Goal: Task Accomplishment & Management: Use online tool/utility

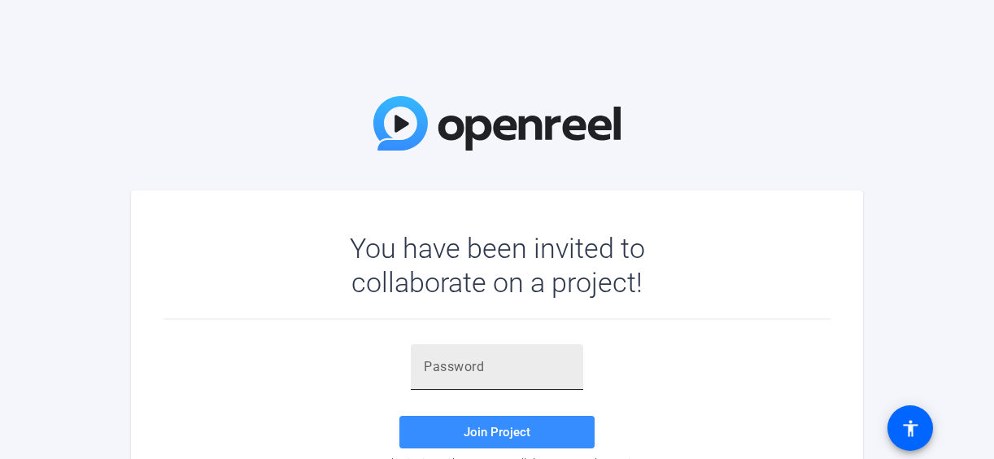
click at [463, 371] on input "text" at bounding box center [497, 367] width 146 height 20
paste input "(~3][t"
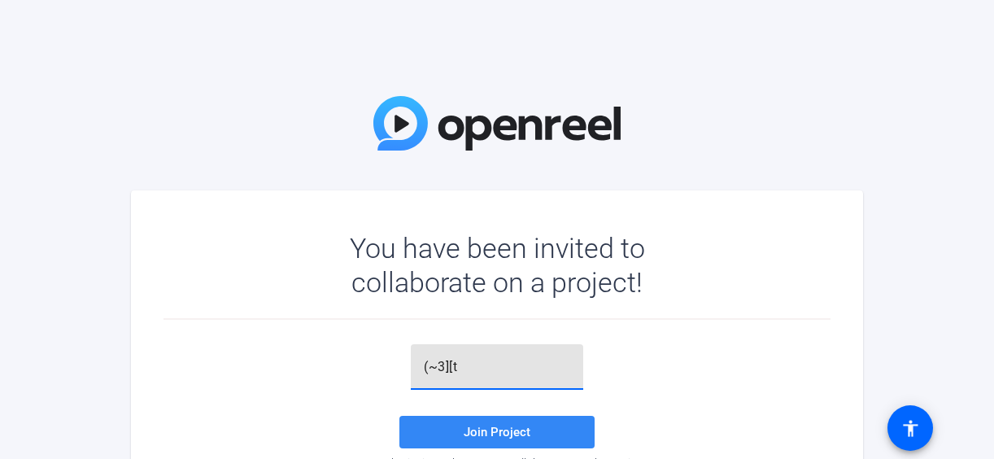
type input "(~3][t"
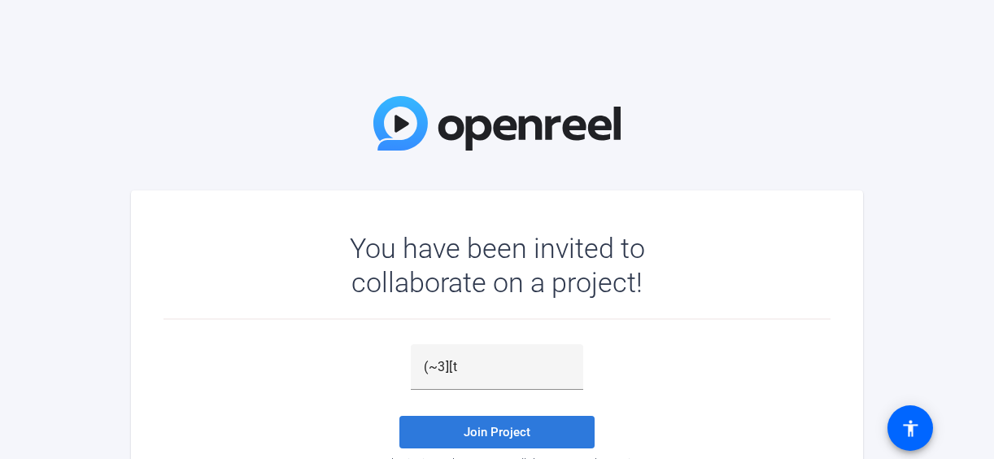
click at [467, 425] on span "Join Project" at bounding box center [497, 432] width 67 height 15
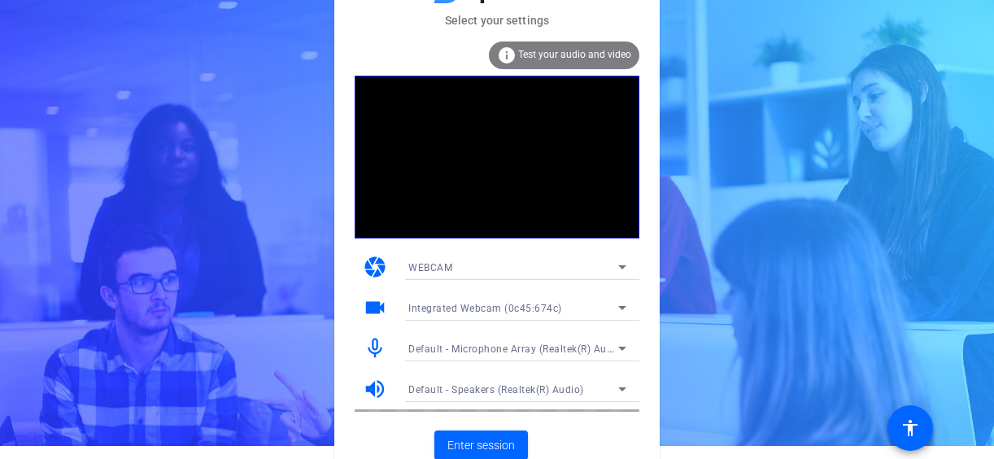
scroll to position [20, 0]
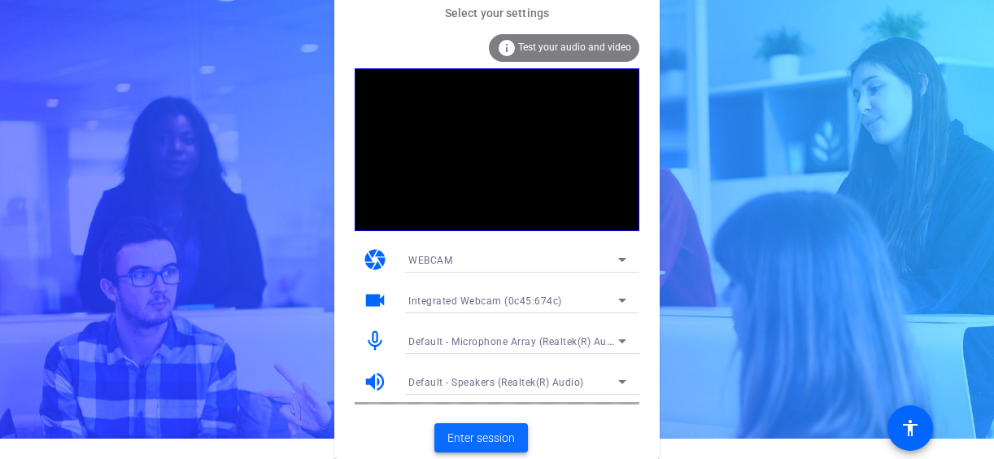
click at [498, 439] on span "Enter session" at bounding box center [480, 437] width 67 height 17
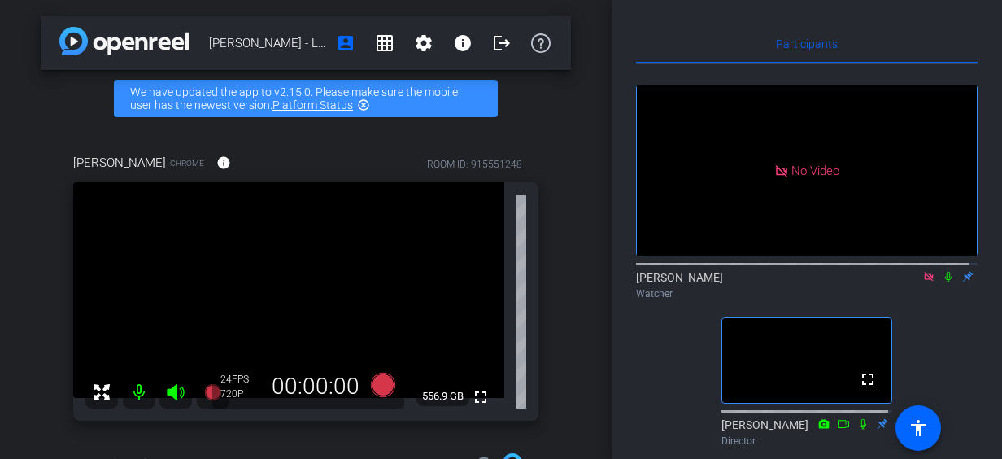
click at [922, 282] on icon at bounding box center [928, 276] width 13 height 11
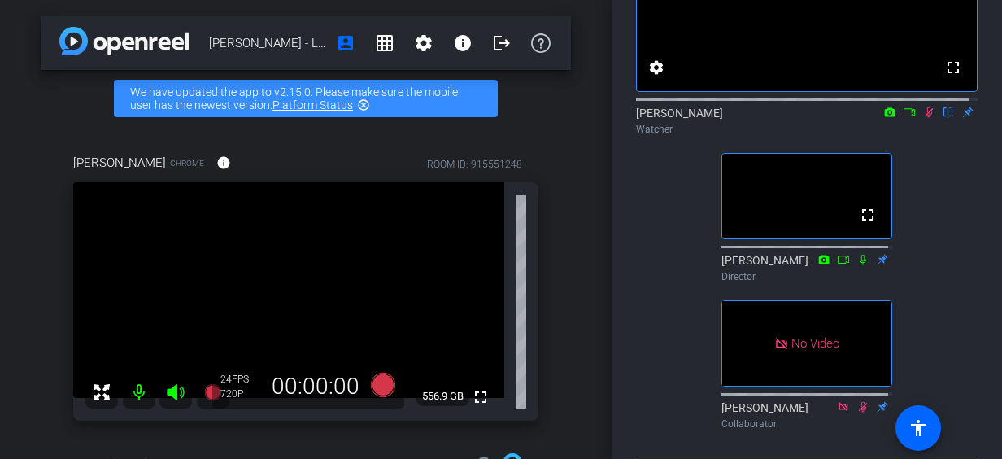
scroll to position [85, 0]
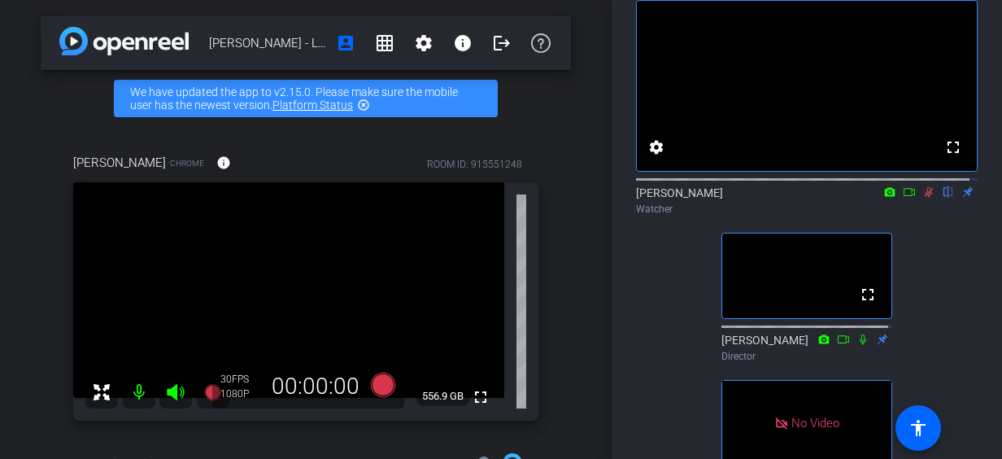
click at [921, 185] on div at bounding box center [807, 178] width 342 height 13
click at [922, 198] on icon at bounding box center [928, 191] width 13 height 11
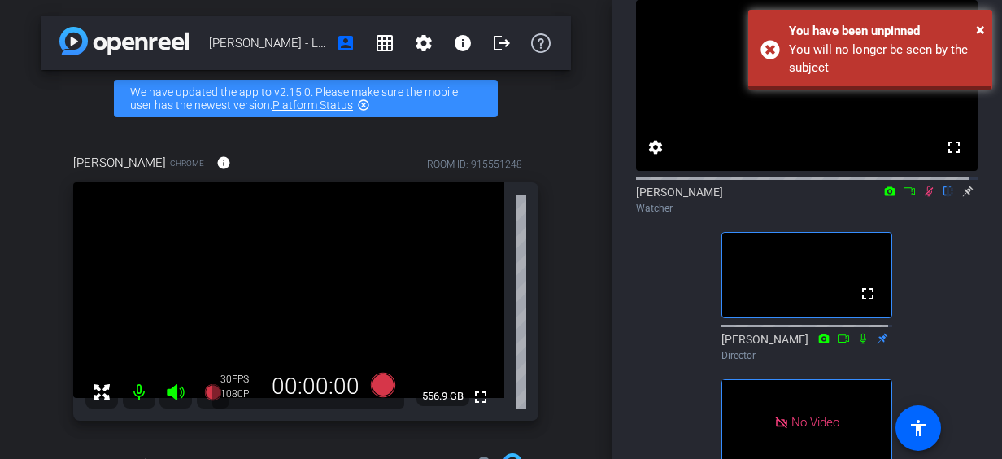
scroll to position [84, 0]
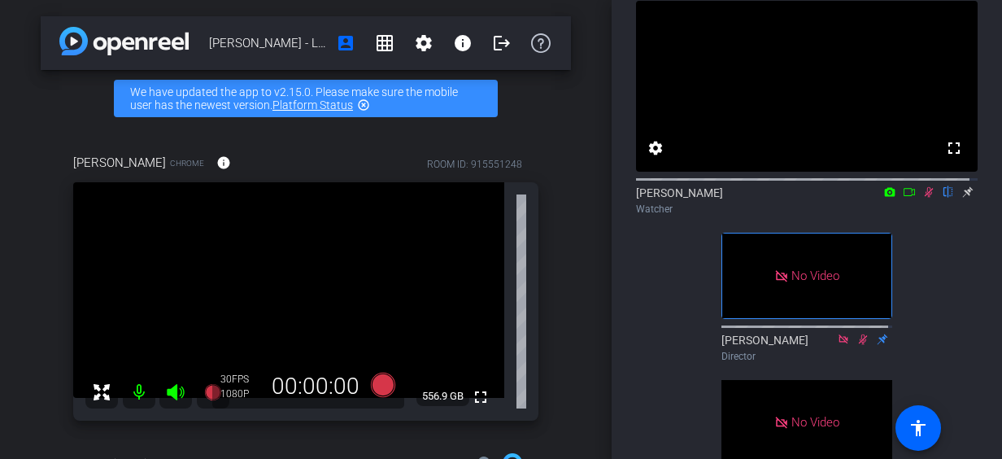
click at [905, 198] on icon at bounding box center [909, 191] width 13 height 11
click at [922, 198] on icon at bounding box center [928, 191] width 13 height 11
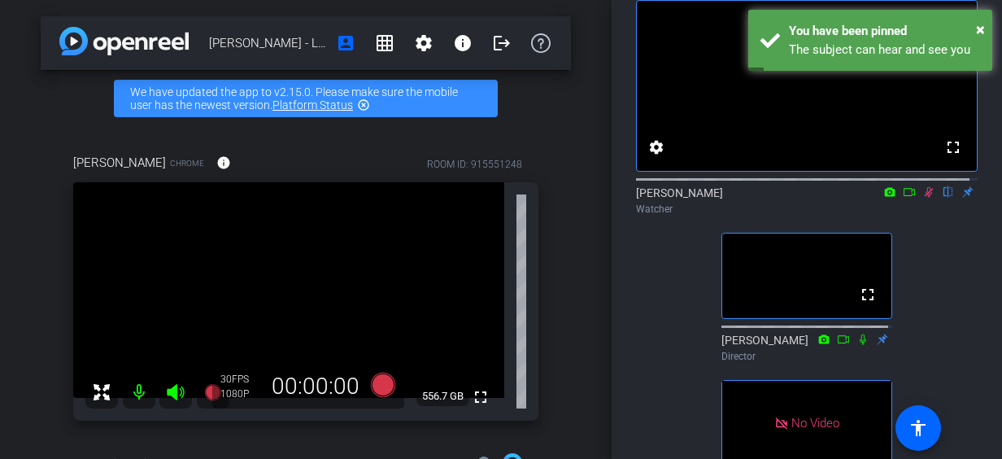
click at [924, 185] on div at bounding box center [807, 178] width 342 height 13
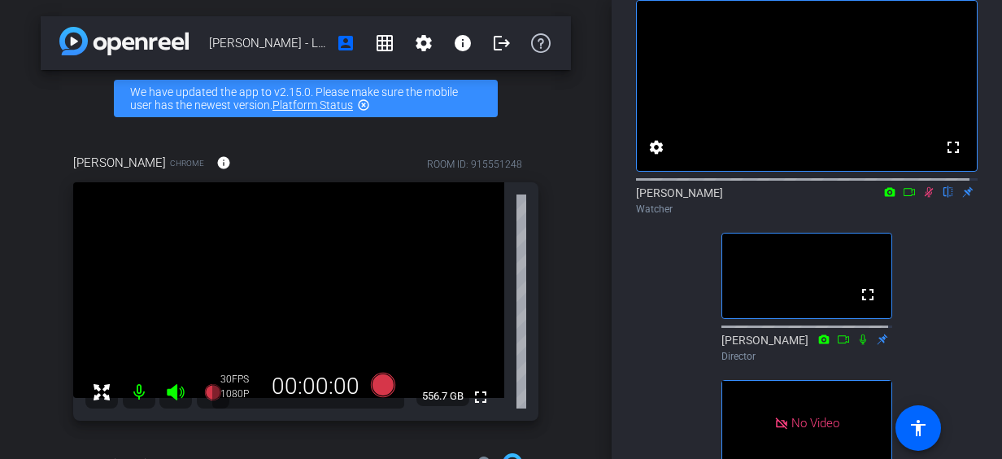
click at [922, 198] on icon at bounding box center [928, 191] width 13 height 11
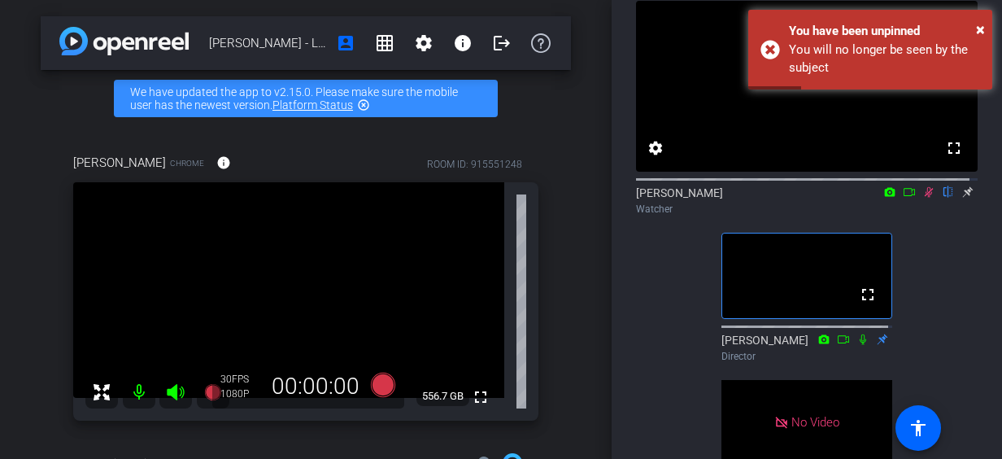
click at [903, 198] on icon at bounding box center [909, 191] width 13 height 11
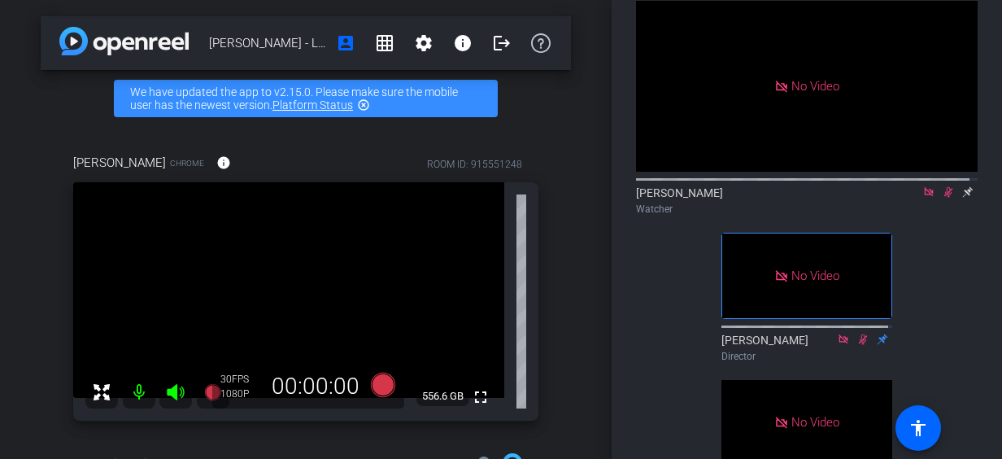
click at [922, 198] on icon at bounding box center [928, 191] width 13 height 11
click at [925, 198] on icon at bounding box center [929, 192] width 9 height 11
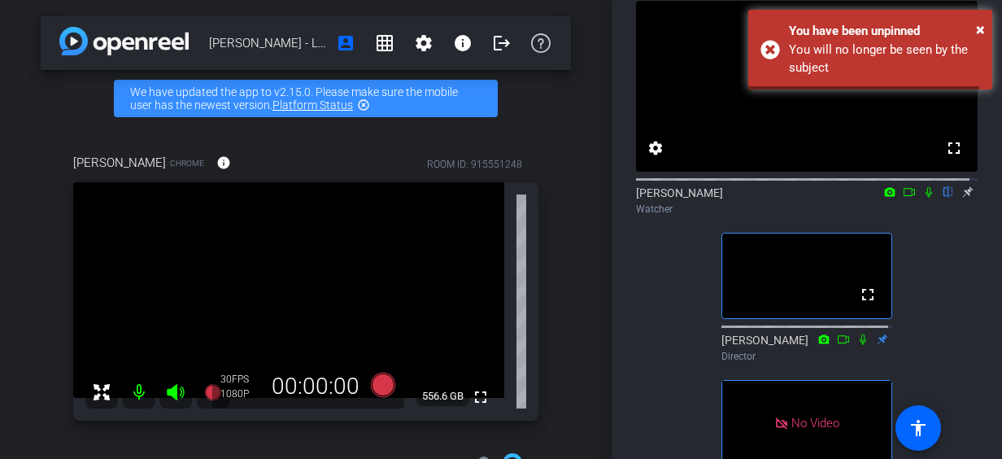
click at [903, 198] on icon at bounding box center [909, 191] width 13 height 11
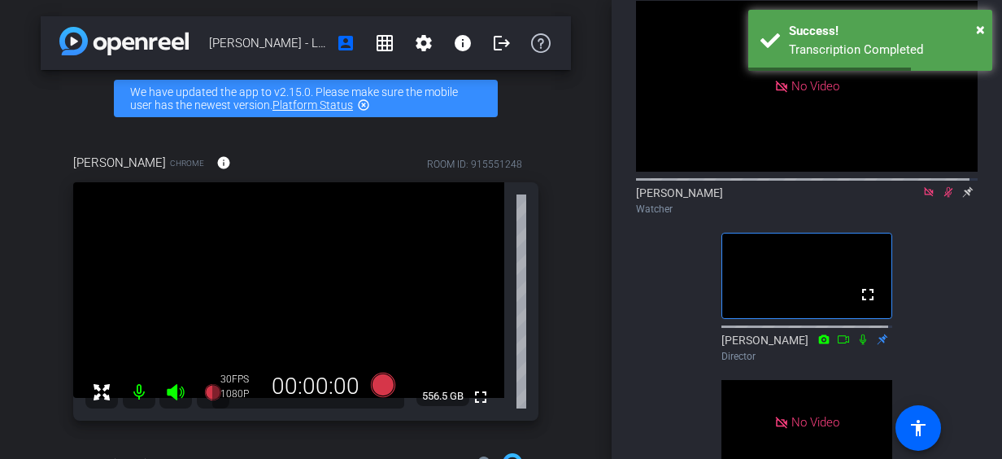
scroll to position [85, 0]
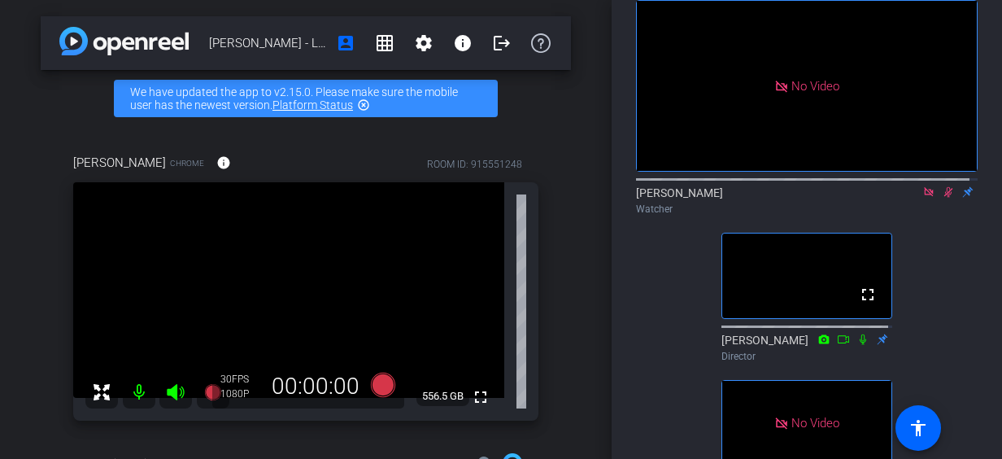
click at [919, 199] on mat-icon at bounding box center [929, 192] width 20 height 15
click at [921, 199] on mat-icon at bounding box center [929, 192] width 20 height 15
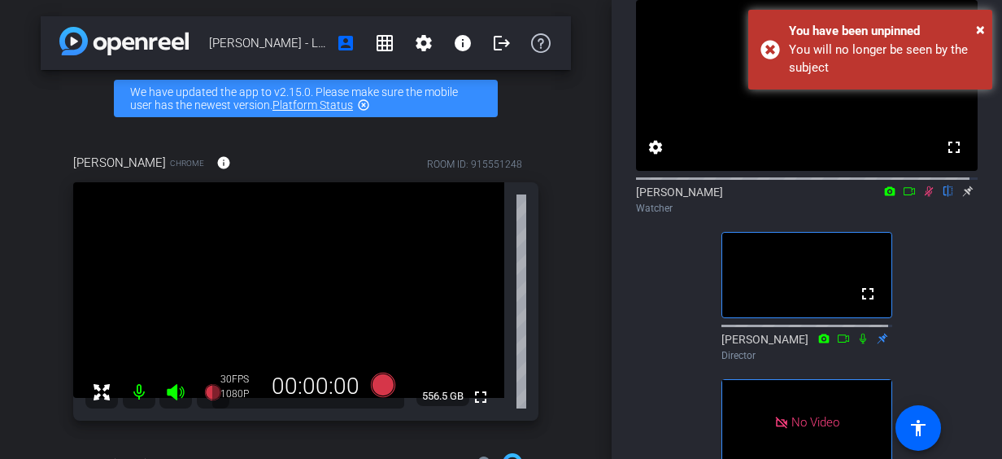
scroll to position [84, 0]
click at [904, 196] on icon at bounding box center [909, 192] width 11 height 8
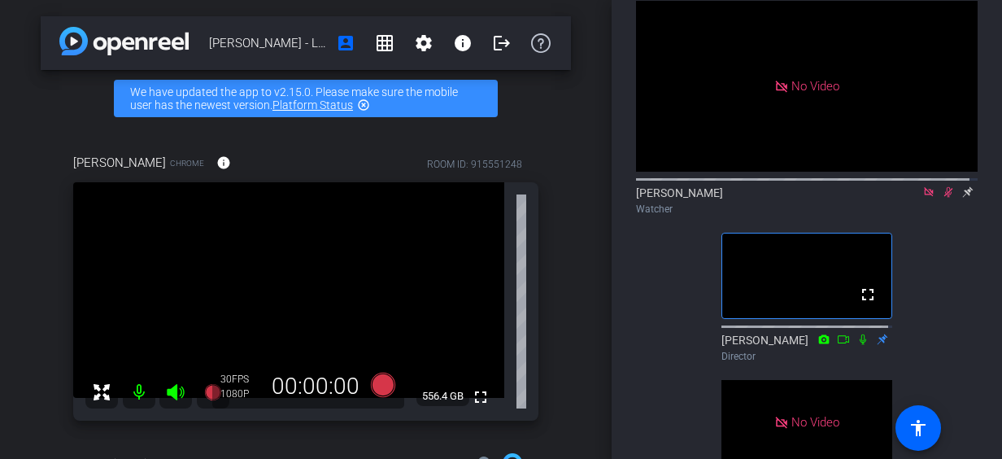
click at [922, 198] on icon at bounding box center [928, 191] width 13 height 11
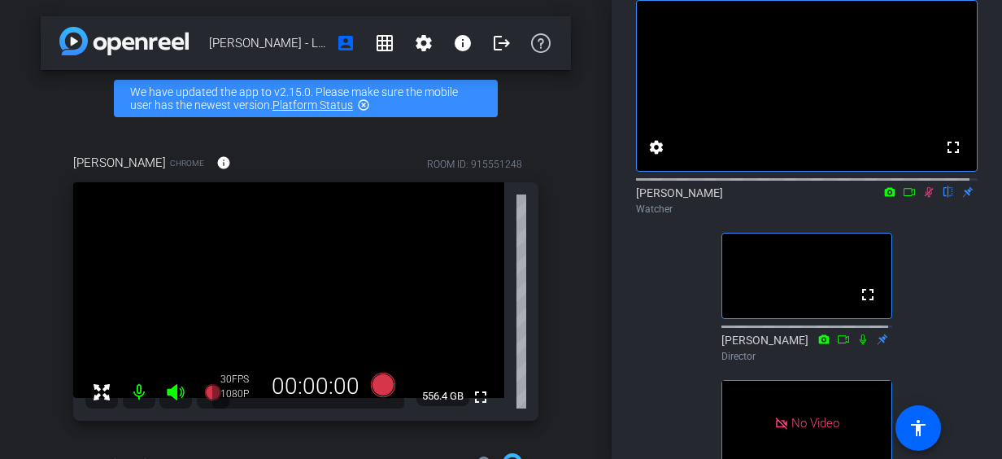
click at [922, 198] on icon at bounding box center [928, 191] width 13 height 11
click at [919, 199] on mat-icon at bounding box center [929, 192] width 20 height 15
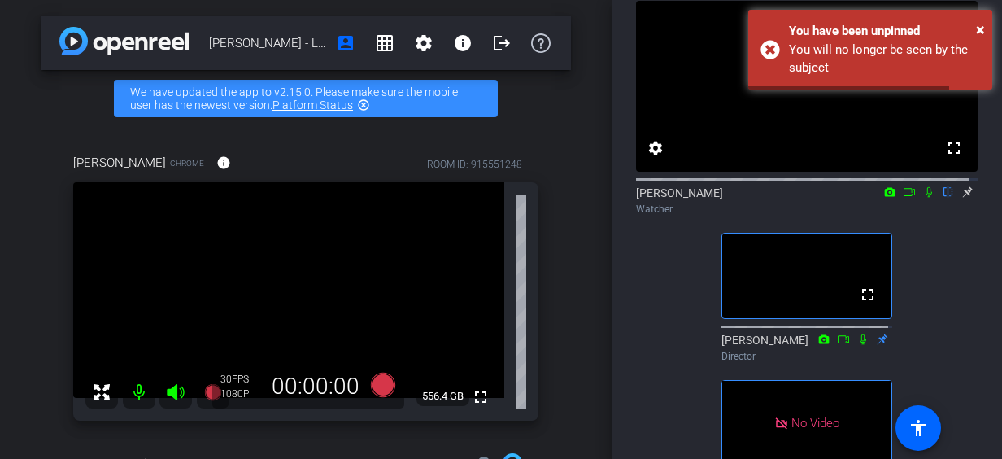
click at [922, 198] on icon at bounding box center [928, 191] width 13 height 11
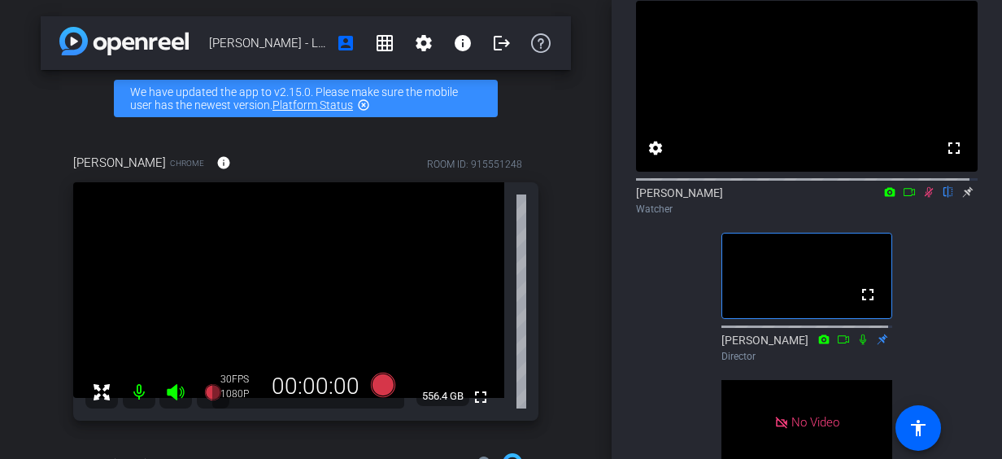
click at [903, 198] on icon at bounding box center [909, 191] width 13 height 11
click at [942, 198] on icon at bounding box center [948, 191] width 13 height 11
click at [925, 198] on icon at bounding box center [928, 191] width 13 height 11
click at [924, 198] on icon at bounding box center [928, 191] width 13 height 11
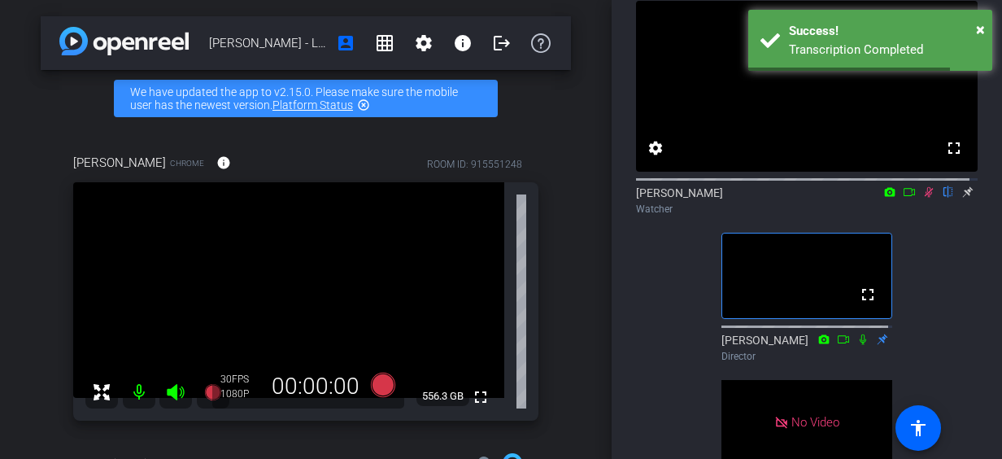
click at [924, 198] on icon at bounding box center [928, 191] width 13 height 11
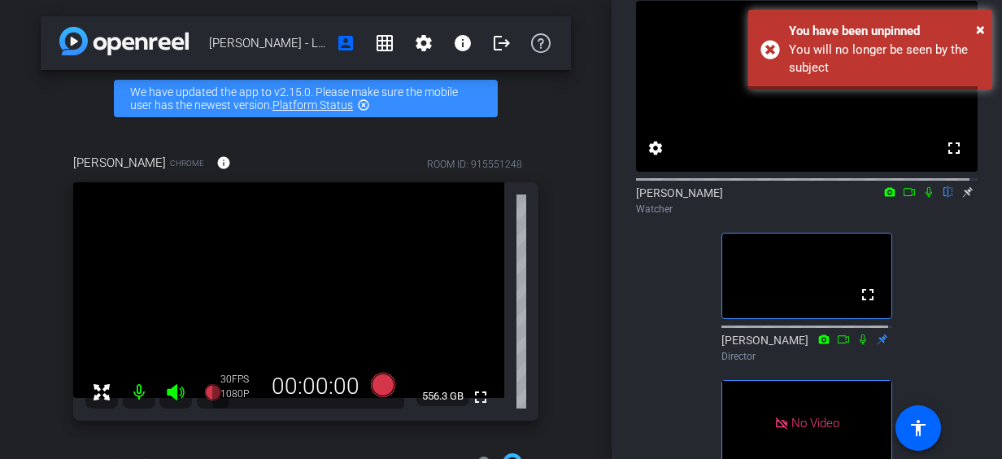
click at [922, 198] on icon at bounding box center [928, 191] width 13 height 11
click at [903, 198] on icon at bounding box center [909, 191] width 13 height 11
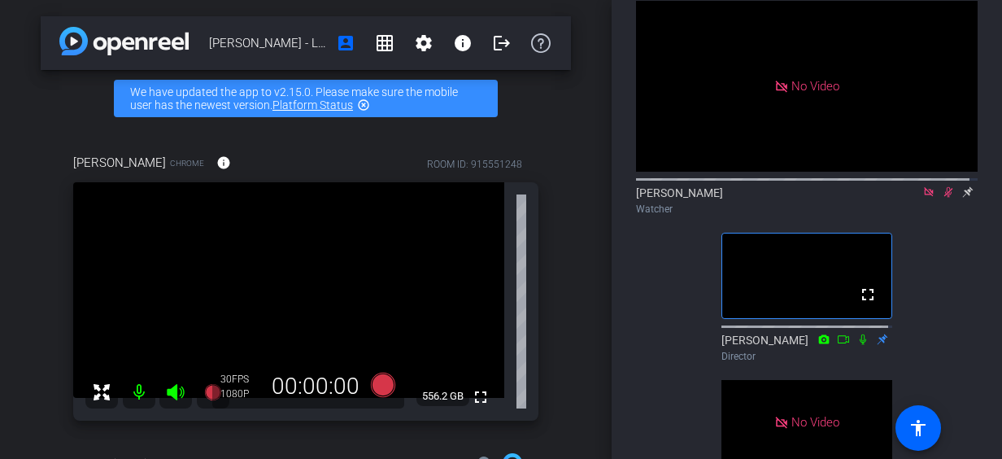
click at [942, 198] on icon at bounding box center [948, 191] width 13 height 11
click at [922, 198] on icon at bounding box center [928, 191] width 13 height 11
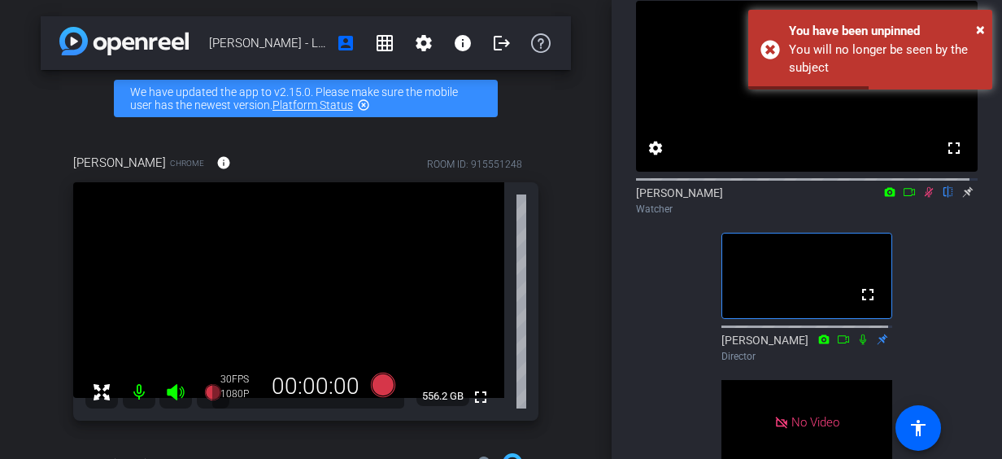
click at [903, 198] on icon at bounding box center [909, 191] width 13 height 11
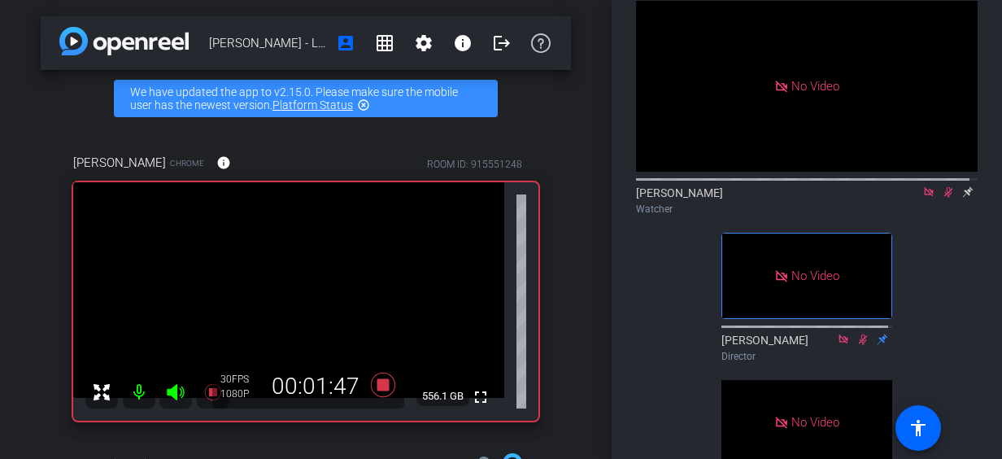
click at [944, 198] on icon at bounding box center [948, 192] width 9 height 11
click at [927, 199] on mat-icon at bounding box center [929, 192] width 20 height 15
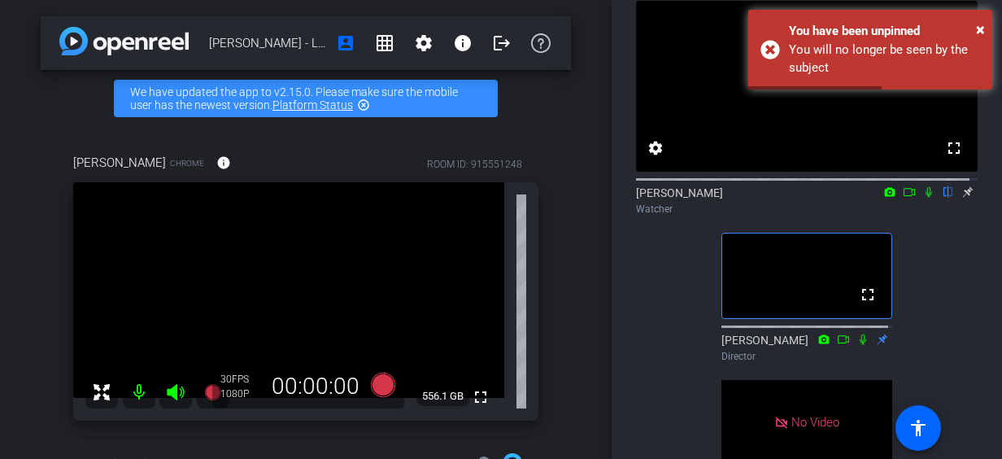
click at [922, 198] on icon at bounding box center [928, 191] width 13 height 11
click at [903, 198] on icon at bounding box center [909, 191] width 13 height 11
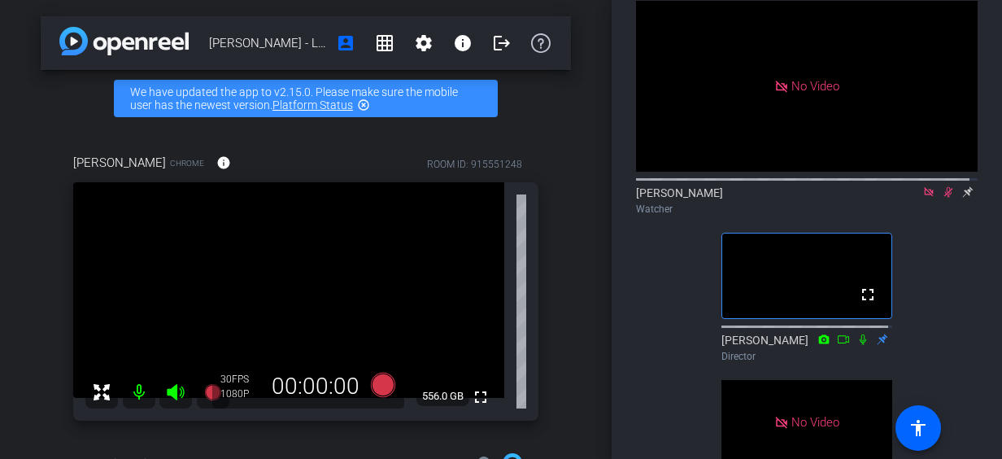
click at [942, 198] on icon at bounding box center [948, 191] width 13 height 11
click at [924, 196] on icon at bounding box center [928, 191] width 9 height 9
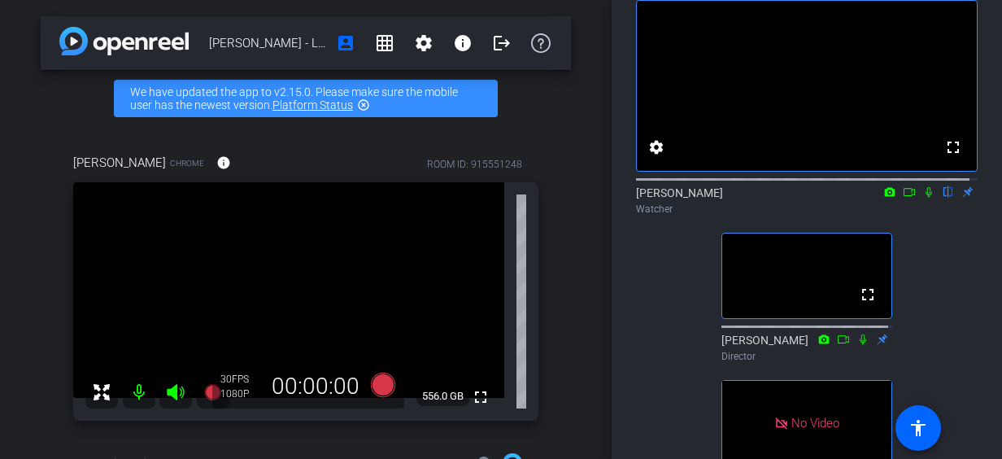
click at [922, 198] on icon at bounding box center [928, 191] width 13 height 11
